Goal: Information Seeking & Learning: Learn about a topic

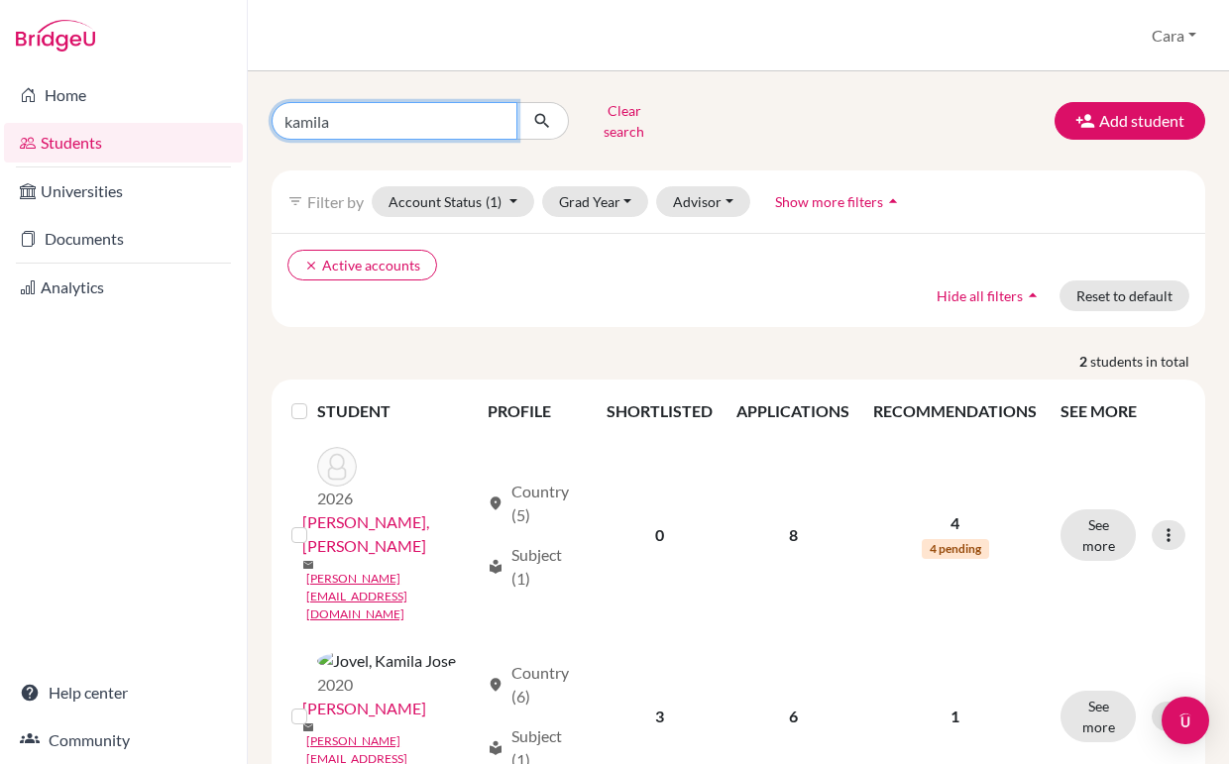
click at [428, 115] on input "kamila" at bounding box center [395, 121] width 246 height 38
type input "euan"
click button "submit" at bounding box center [543, 121] width 53 height 38
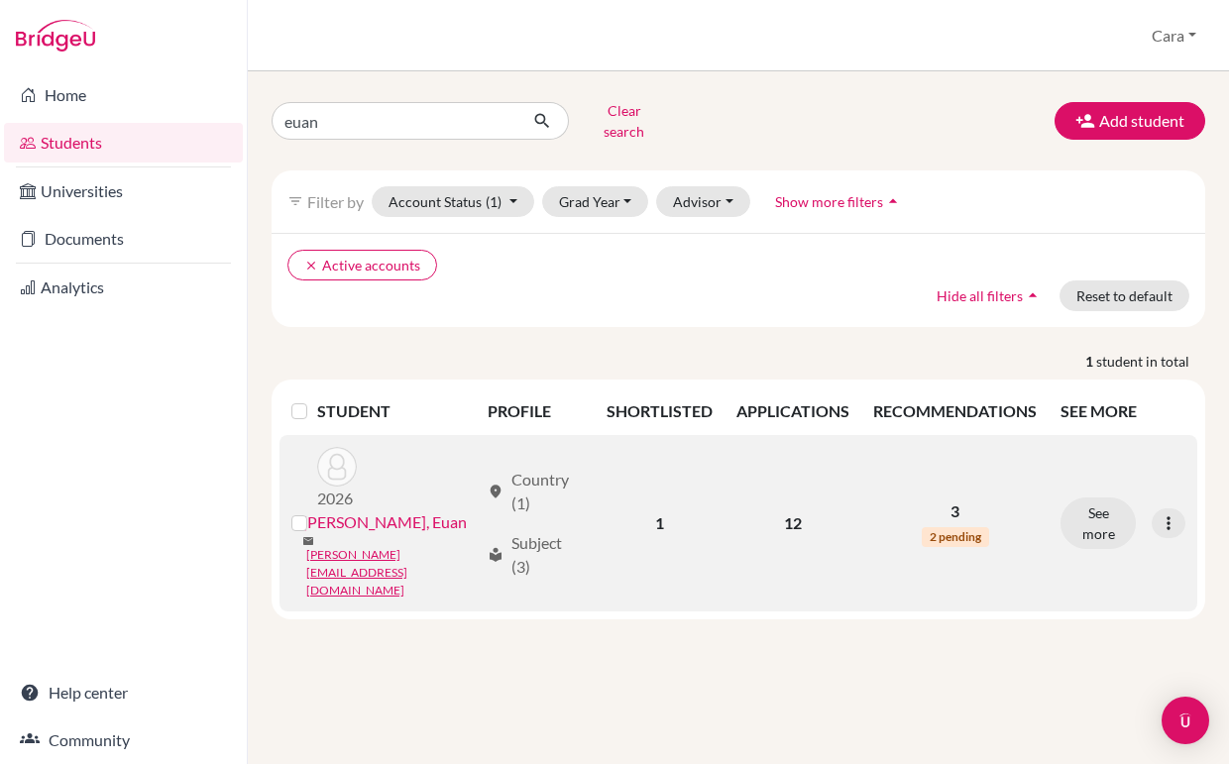
click at [405, 511] on link "[PERSON_NAME], Euan" at bounding box center [384, 523] width 165 height 24
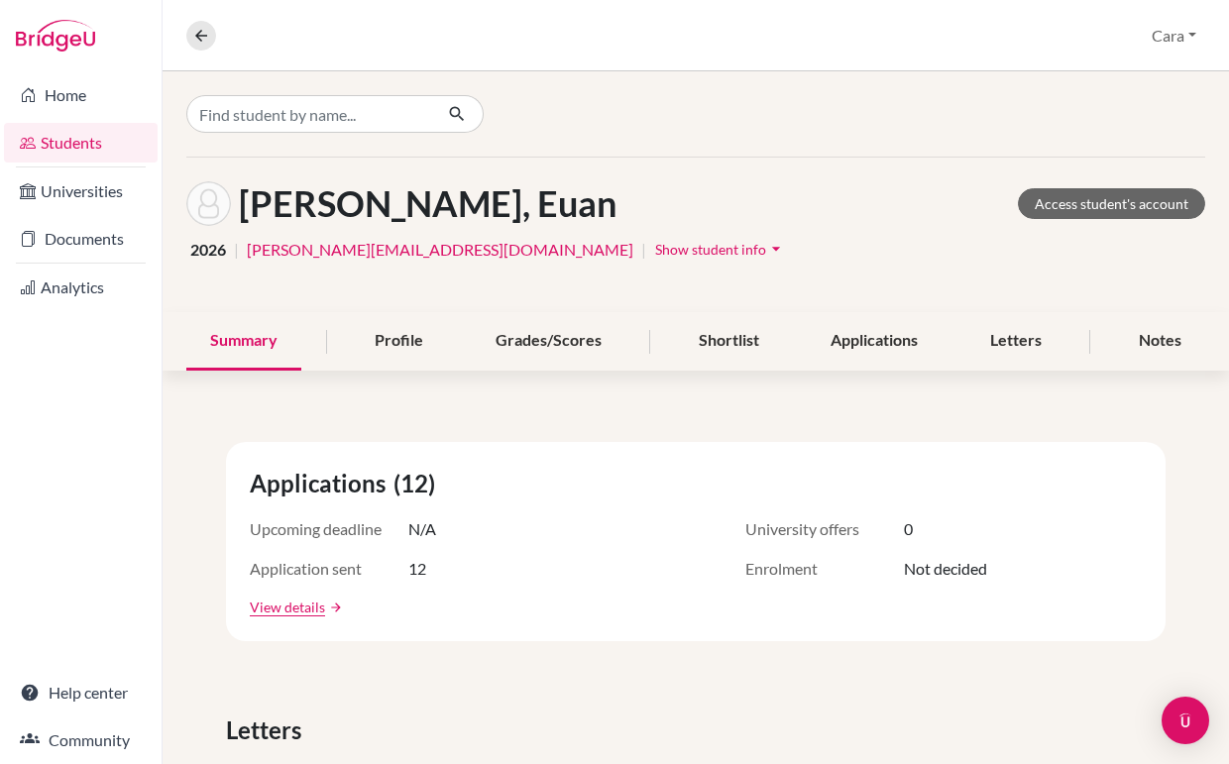
click at [407, 506] on div "Applications (12) Upcoming deadline N/A University offers 0 Application sent 12…" at bounding box center [696, 541] width 940 height 199
click at [1007, 328] on div "Letters" at bounding box center [1016, 341] width 99 height 58
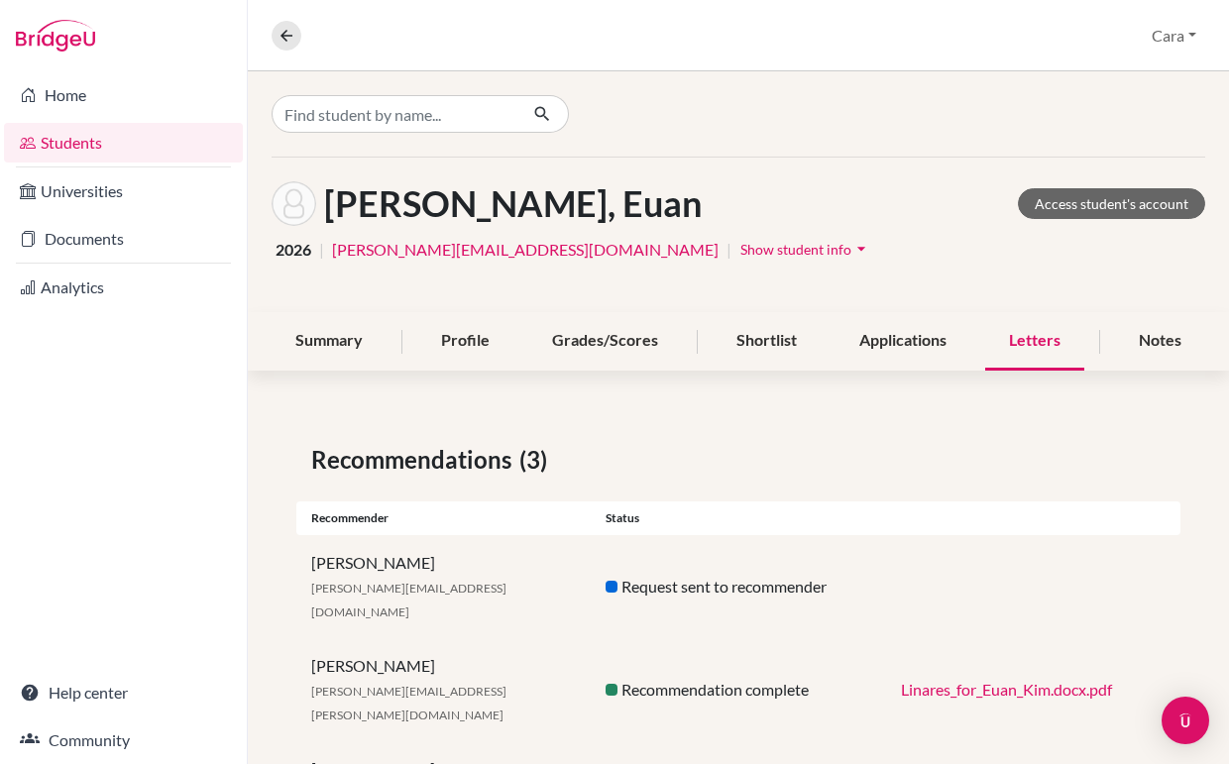
scroll to position [57, 0]
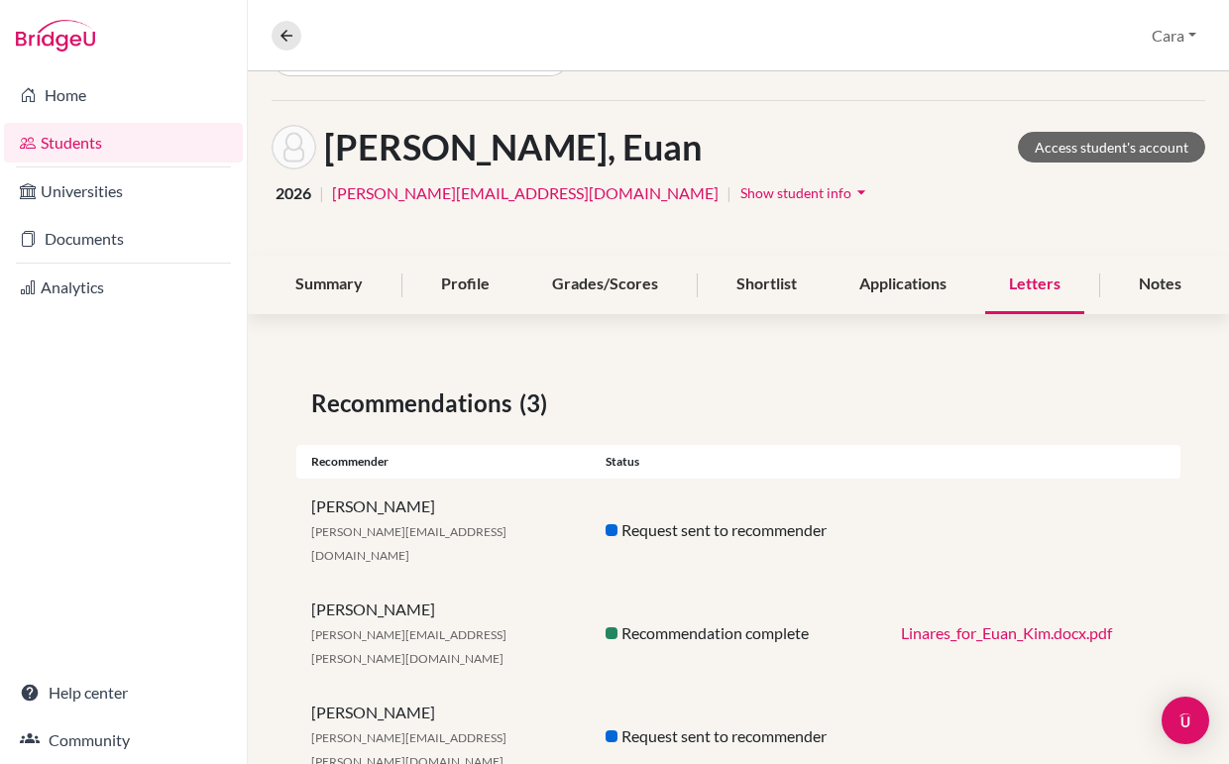
drag, startPoint x: 481, startPoint y: 513, endPoint x: 355, endPoint y: 513, distance: 125.9
click at [355, 513] on div "[PERSON_NAME] [PERSON_NAME][EMAIL_ADDRESS][DOMAIN_NAME]" at bounding box center [443, 530] width 294 height 71
click at [290, 33] on icon at bounding box center [287, 36] width 18 height 18
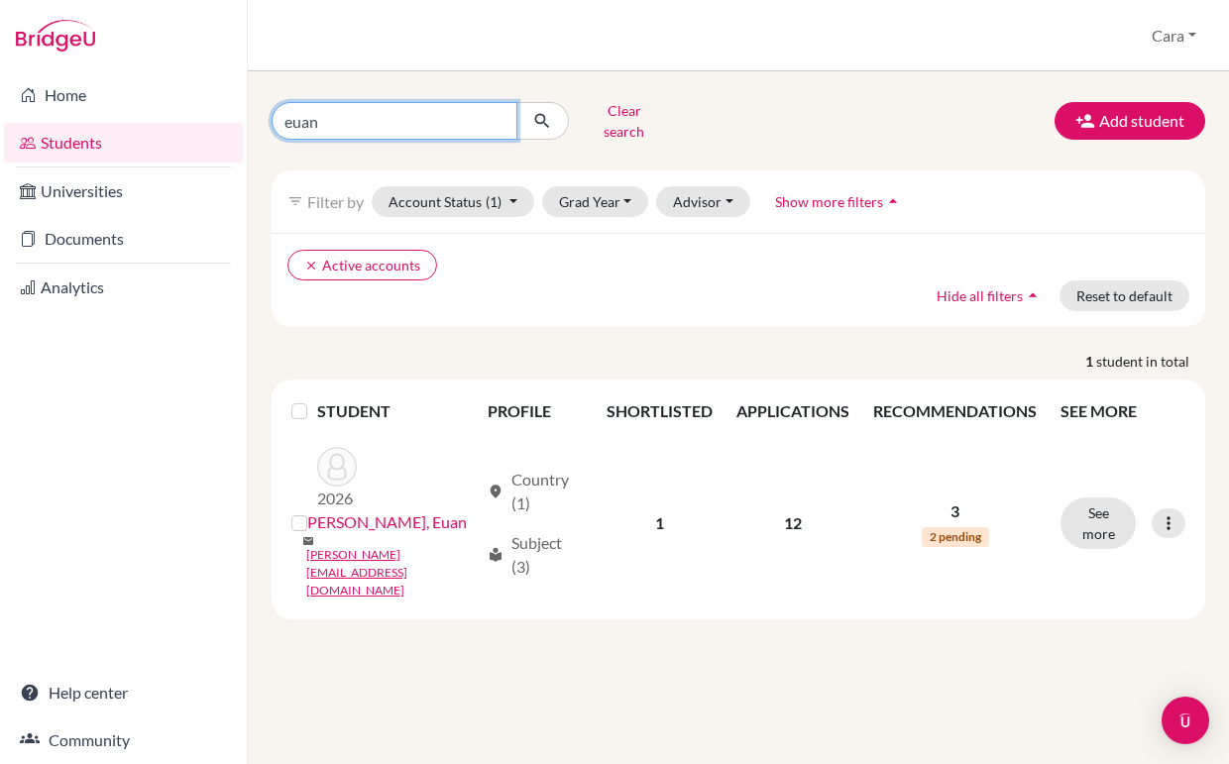
click at [433, 114] on input "euan" at bounding box center [395, 121] width 246 height 38
type input "[PERSON_NAME]"
click button "submit" at bounding box center [543, 121] width 53 height 38
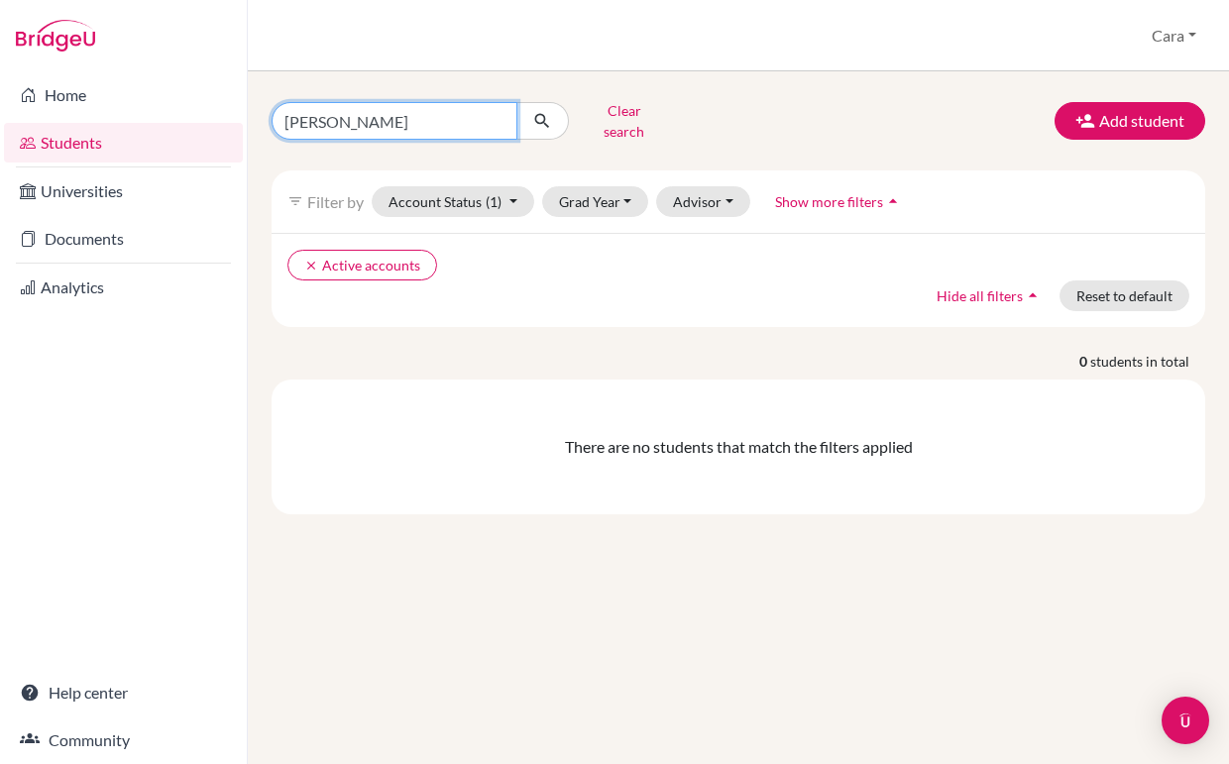
drag, startPoint x: 473, startPoint y: 121, endPoint x: 345, endPoint y: 121, distance: 127.9
click at [345, 121] on input "[PERSON_NAME]" at bounding box center [395, 121] width 246 height 38
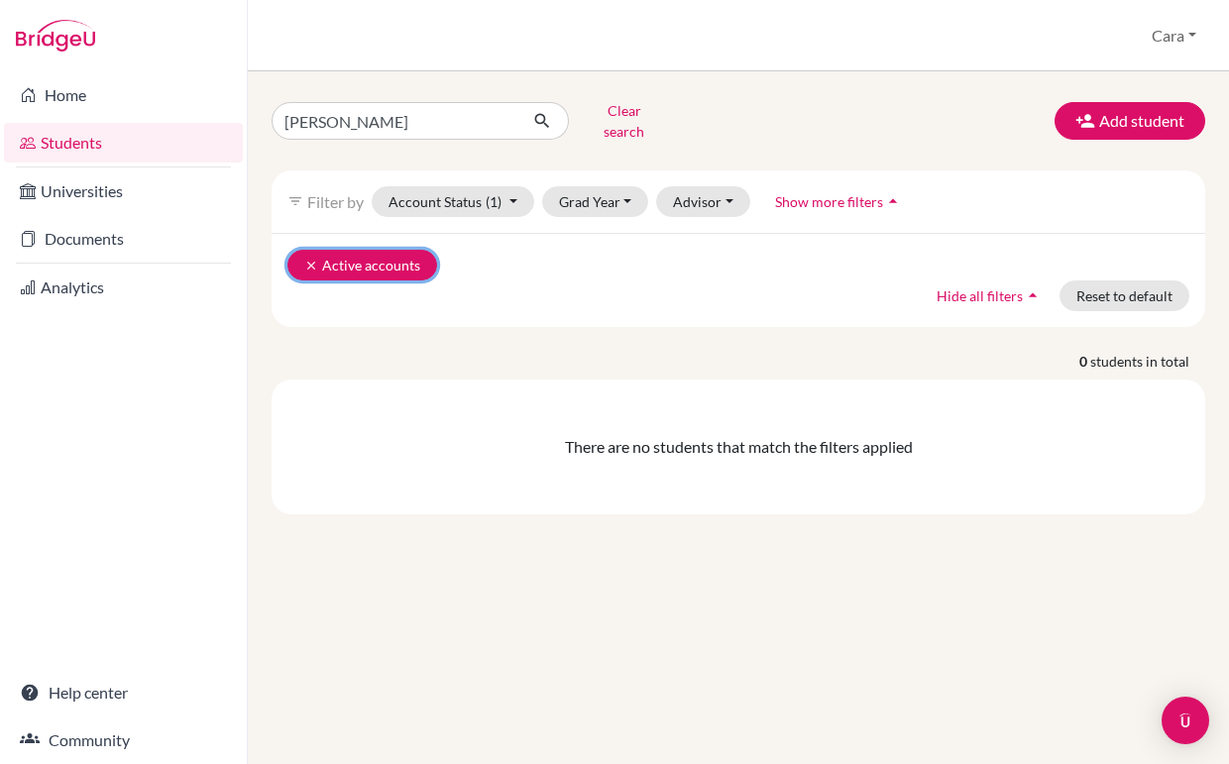
click at [304, 259] on icon "clear" at bounding box center [311, 266] width 14 height 14
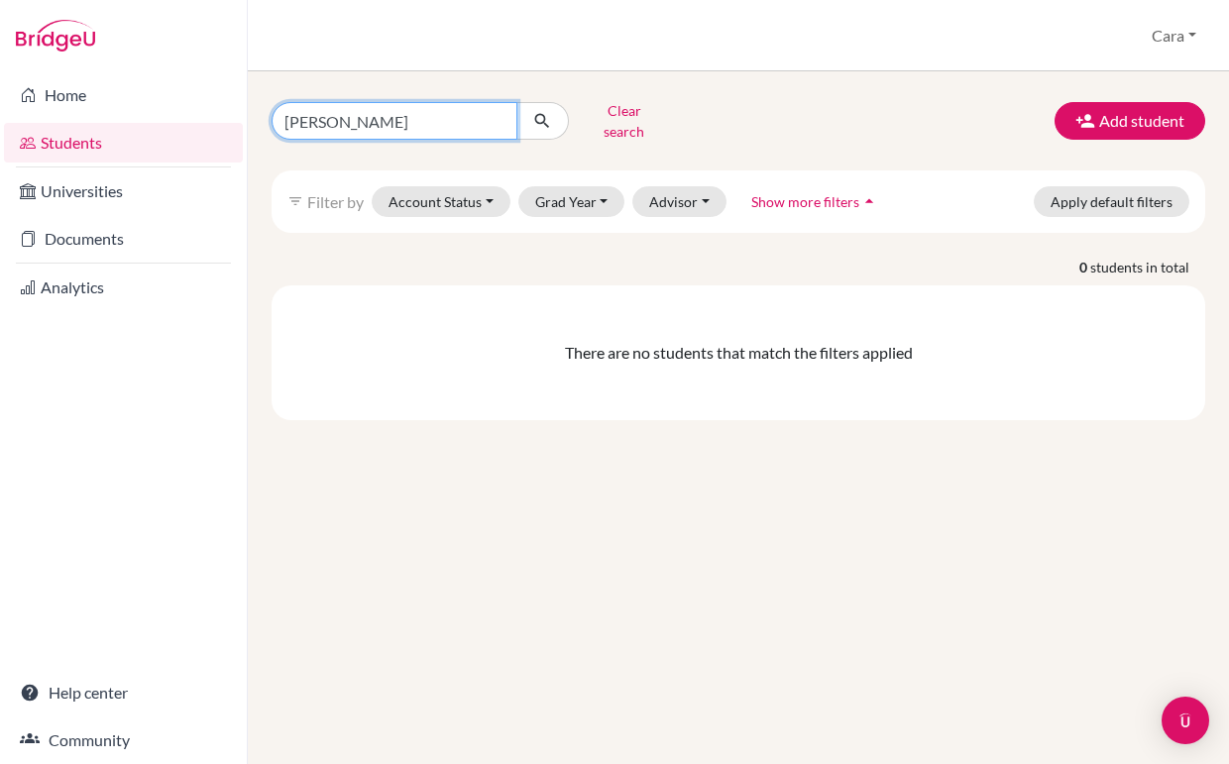
drag, startPoint x: 418, startPoint y: 115, endPoint x: 335, endPoint y: 115, distance: 83.3
click at [335, 115] on input "[PERSON_NAME]" at bounding box center [395, 121] width 246 height 38
type input "[PERSON_NAME]"
click button "submit" at bounding box center [543, 121] width 53 height 38
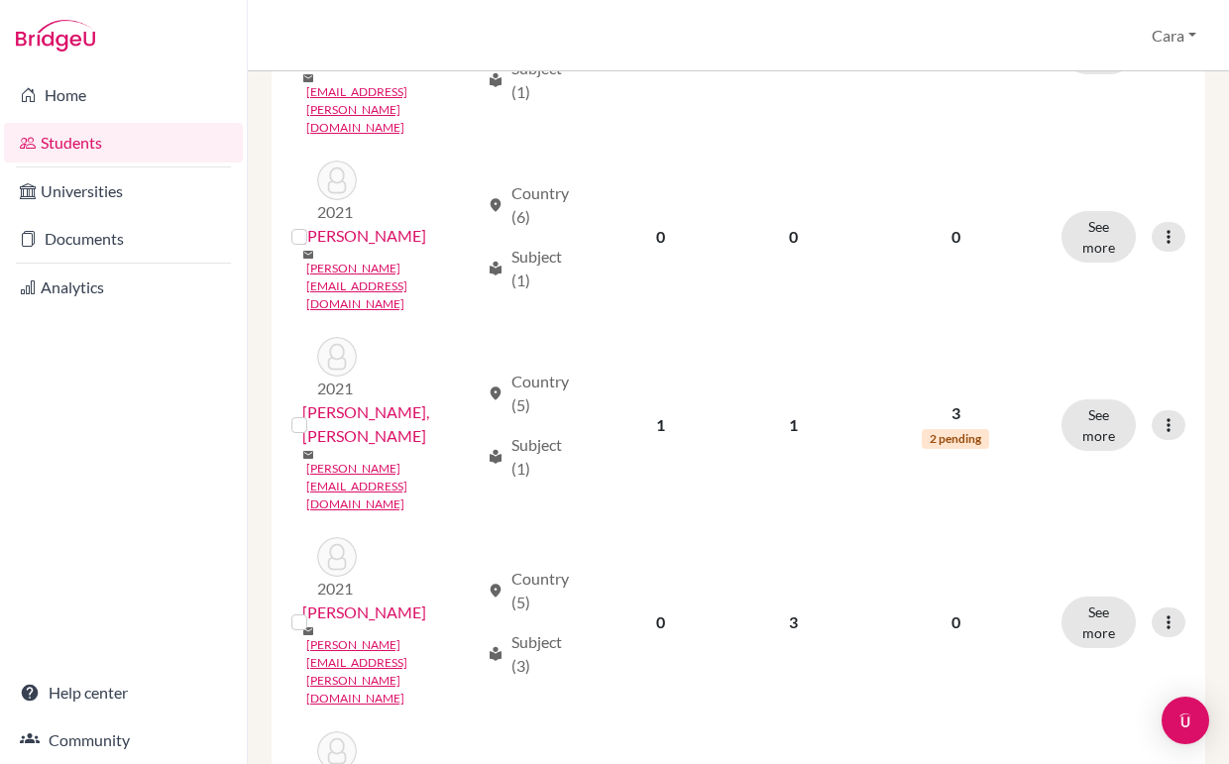
scroll to position [1217, 0]
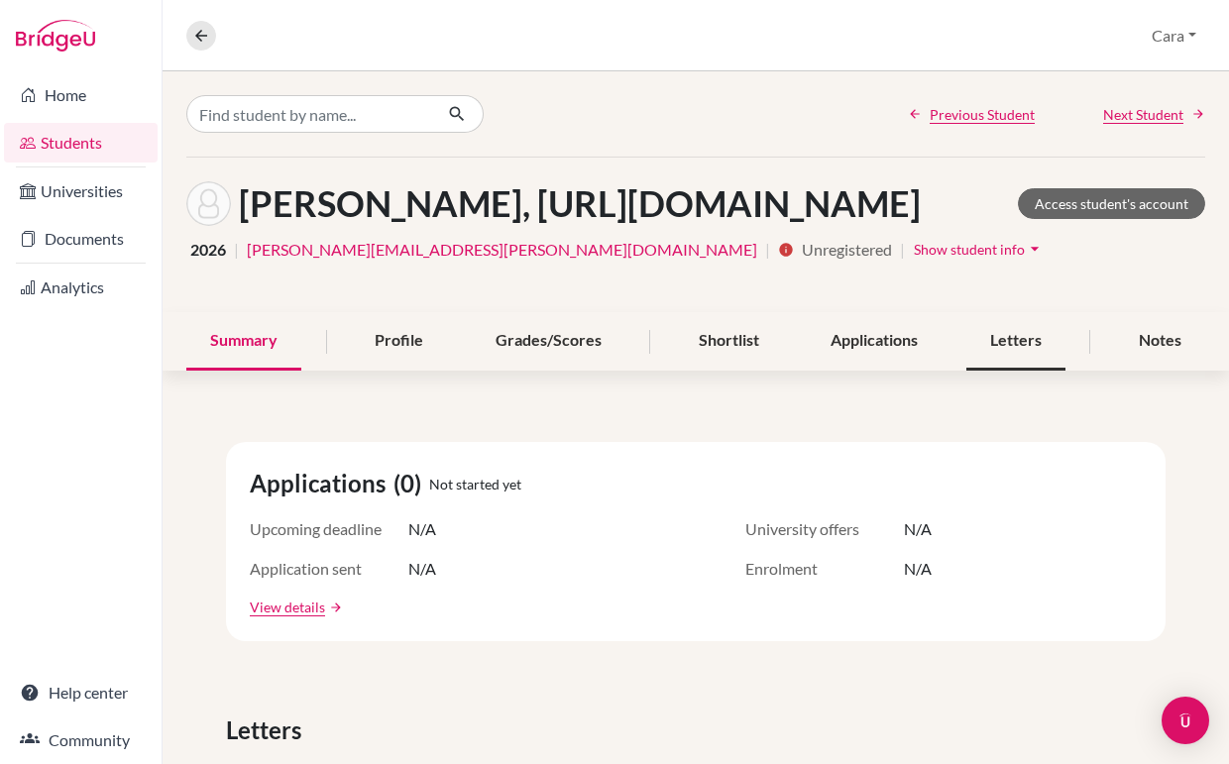
click at [1066, 371] on div "Letters" at bounding box center [1016, 341] width 99 height 58
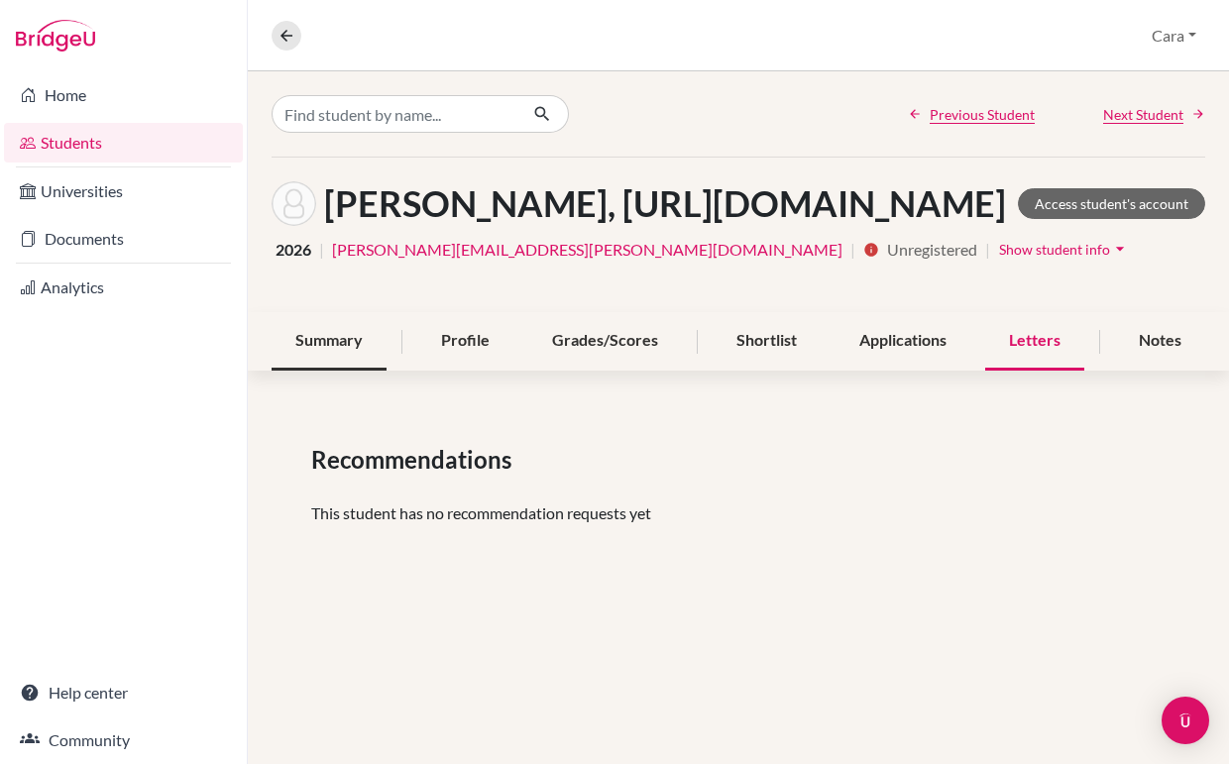
click at [272, 371] on div "Summary" at bounding box center [329, 341] width 115 height 58
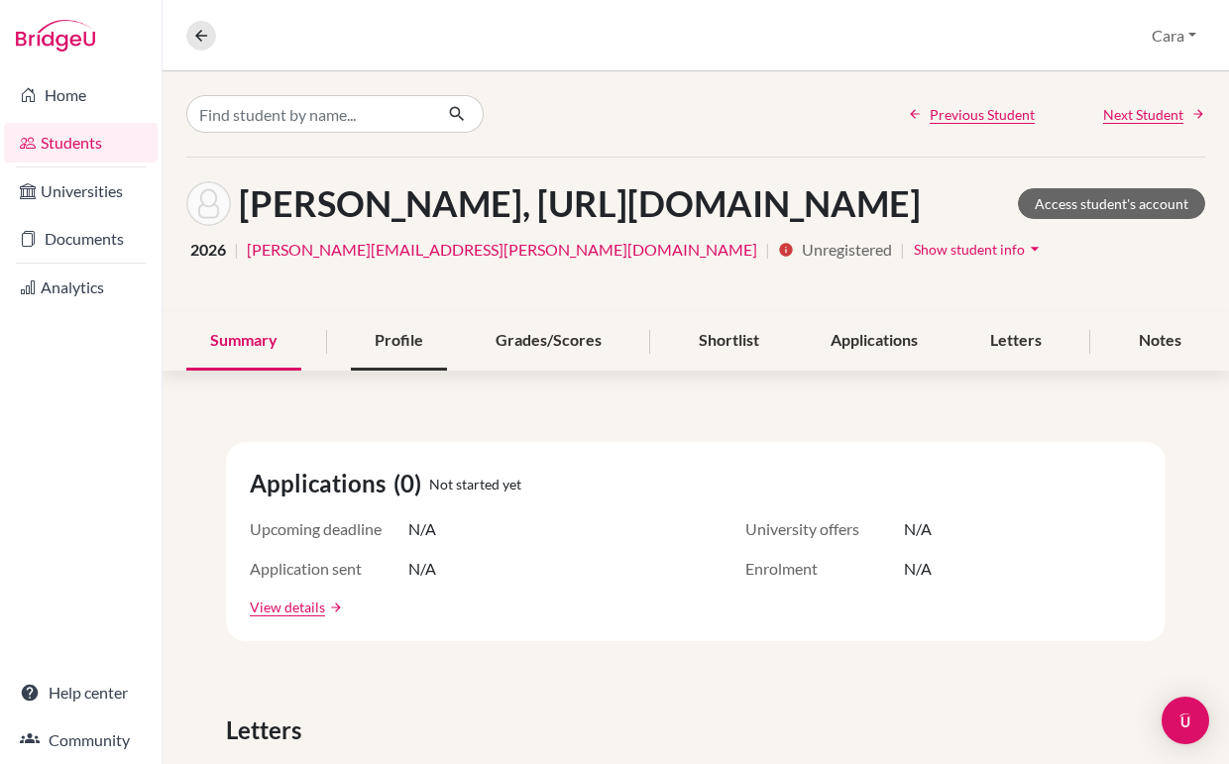
click at [434, 371] on div "Profile" at bounding box center [399, 341] width 96 height 58
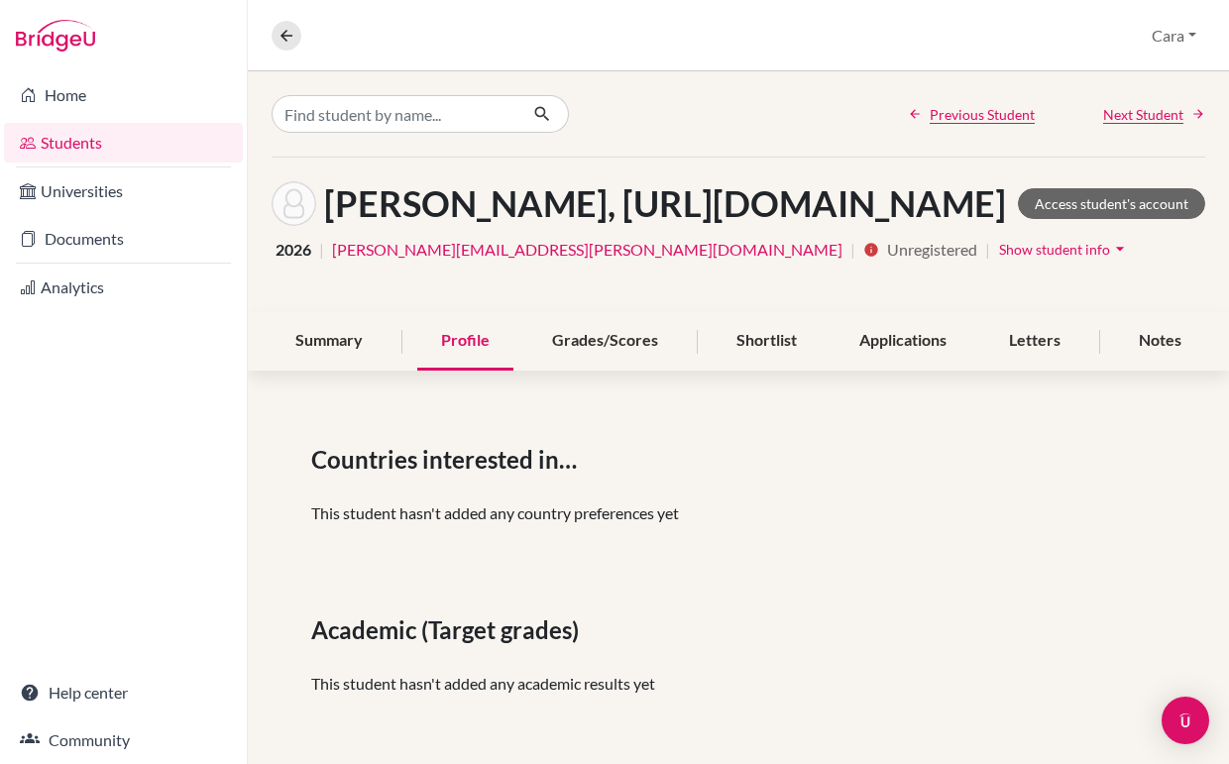
click at [435, 371] on div "Profile" at bounding box center [465, 341] width 96 height 58
